Goal: Navigation & Orientation: Find specific page/section

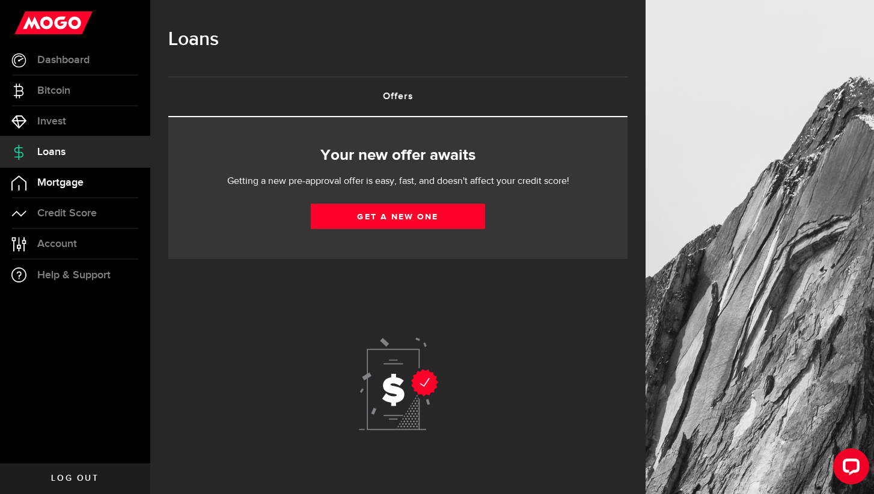
click at [42, 184] on span "Mortgage" at bounding box center [60, 182] width 46 height 11
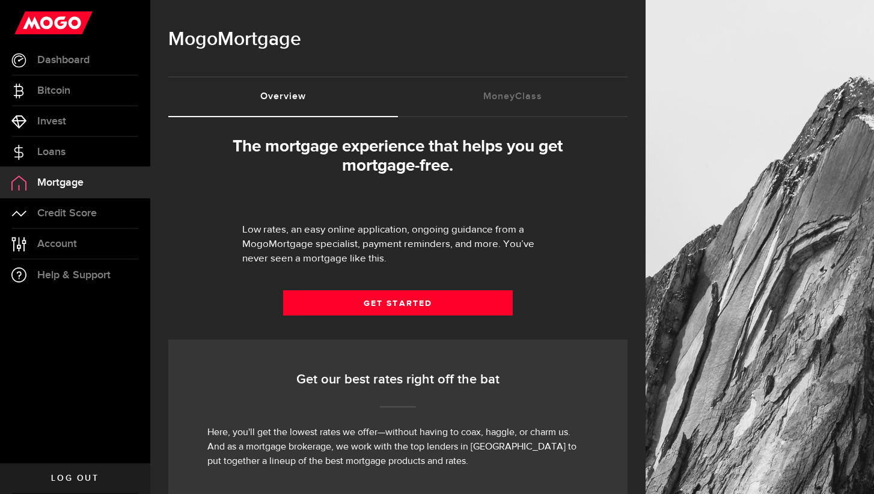
select select "3knYdhfXw4iYoq2m0WGQES"
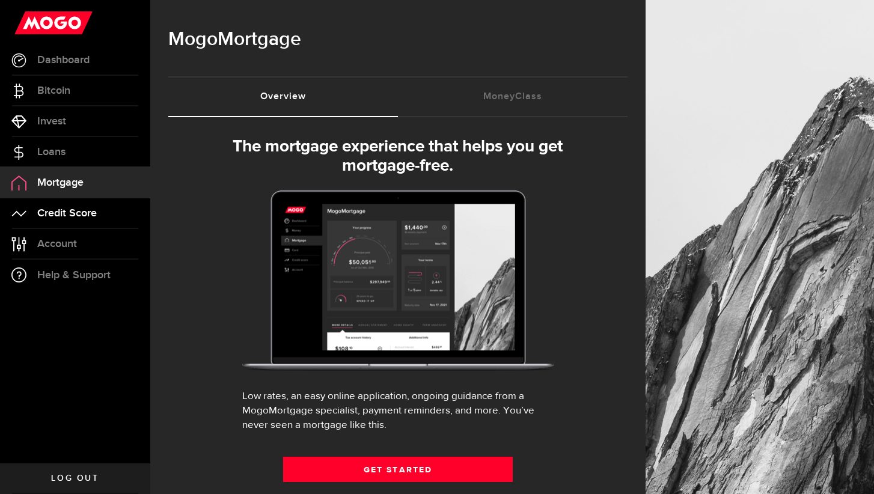
click at [49, 211] on span "Credit Score" at bounding box center [66, 213] width 59 height 11
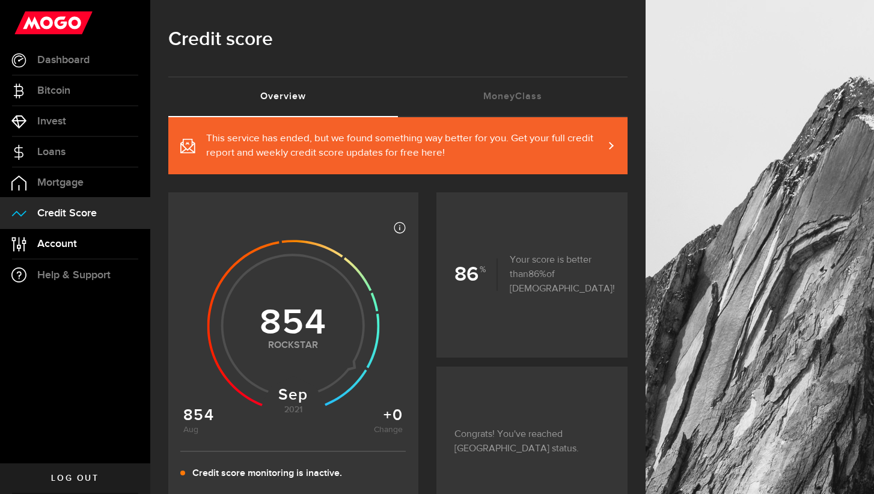
click at [64, 241] on span "Account" at bounding box center [57, 244] width 40 height 11
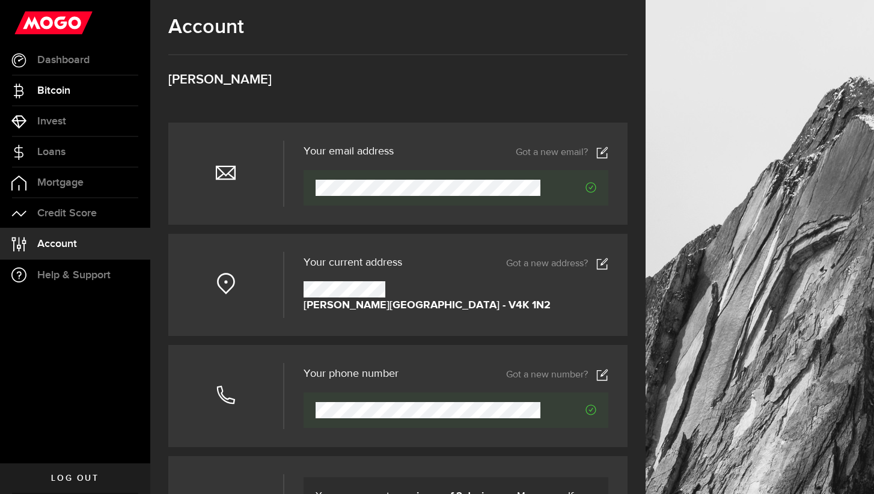
click at [56, 95] on span "Bitcoin" at bounding box center [53, 90] width 33 height 11
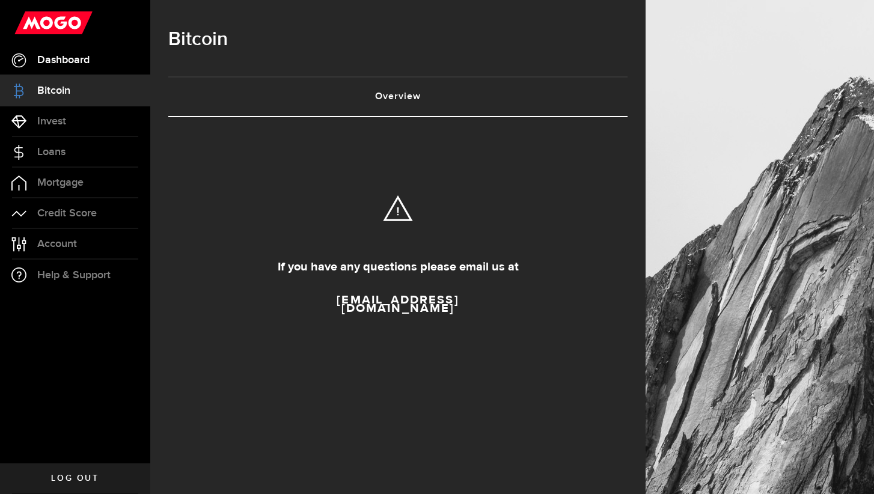
click at [57, 63] on span "Dashboard" at bounding box center [63, 60] width 52 height 11
